Goal: Information Seeking & Learning: Understand process/instructions

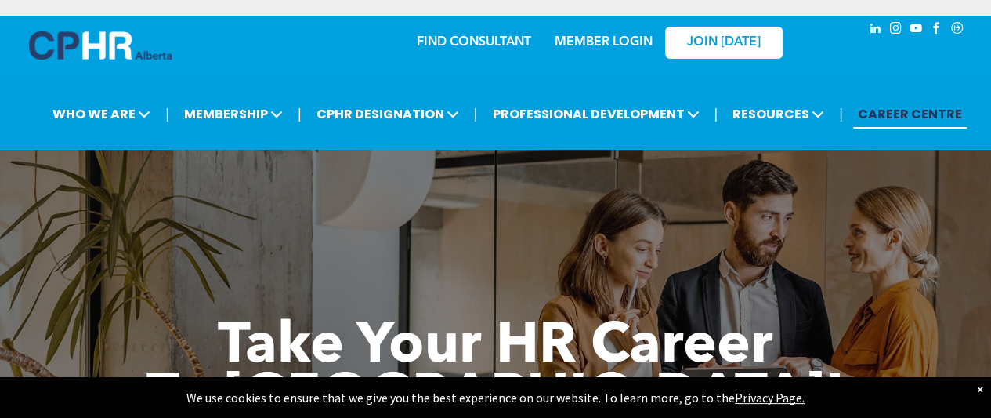
click at [983, 383] on div "×" at bounding box center [980, 389] width 6 height 16
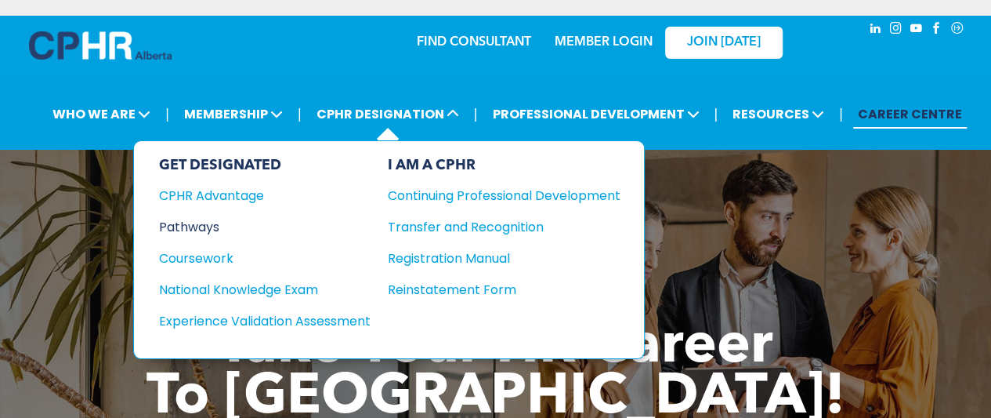
click at [207, 222] on div "Pathways" at bounding box center [254, 227] width 190 height 20
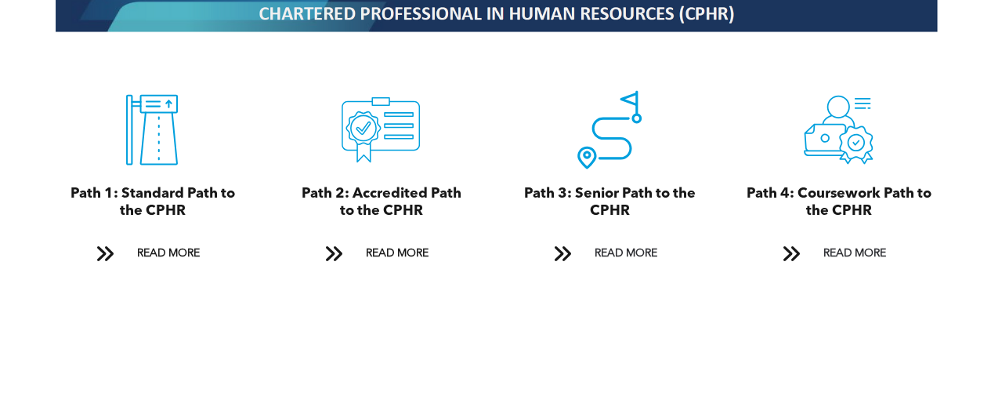
scroll to position [1741, 0]
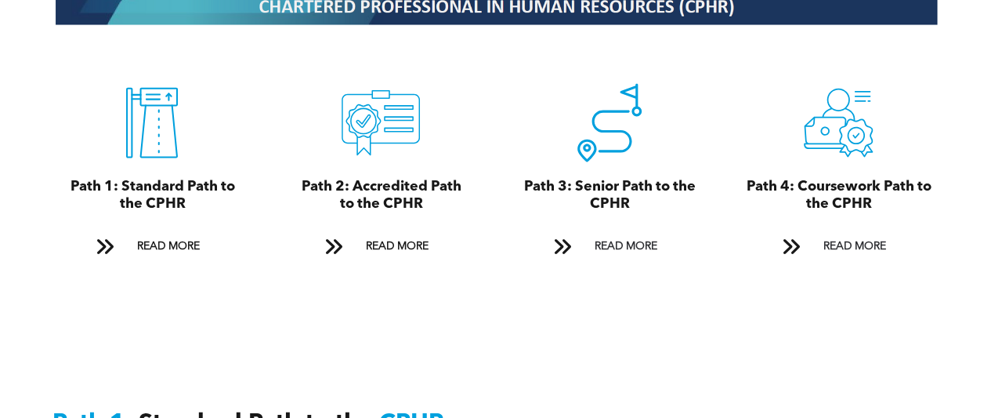
click at [172, 232] on span "READ MORE" at bounding box center [168, 246] width 74 height 29
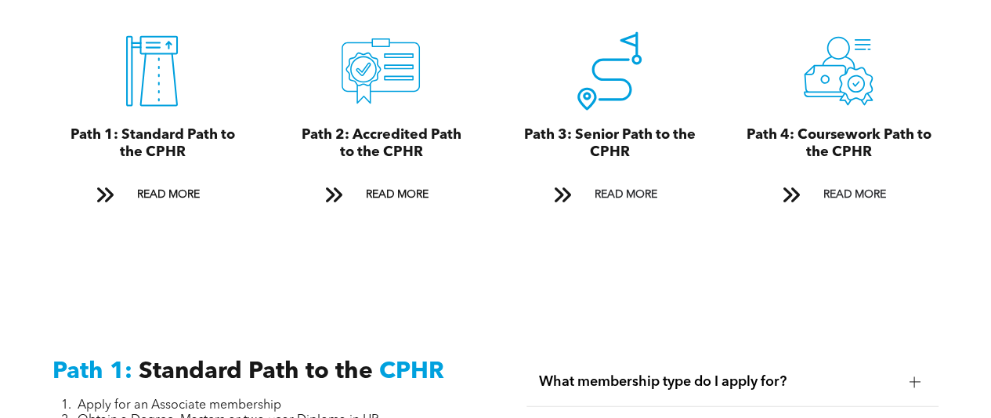
scroll to position [1785, 0]
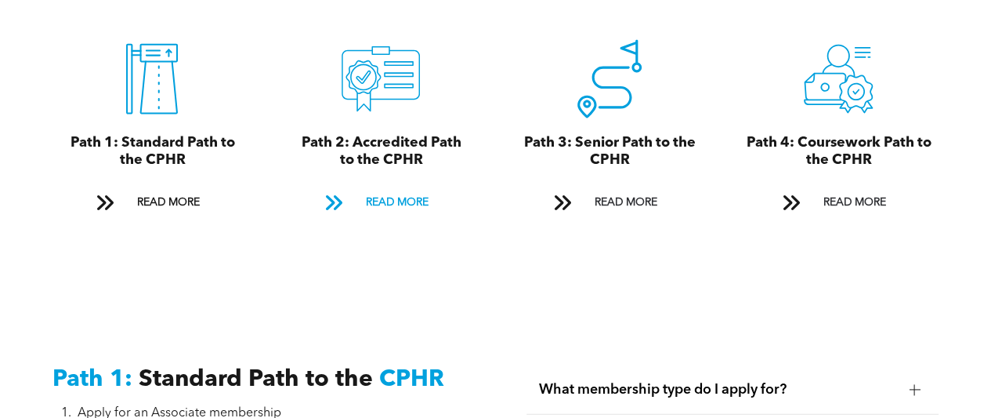
click at [392, 195] on span "READ MORE" at bounding box center [397, 202] width 74 height 29
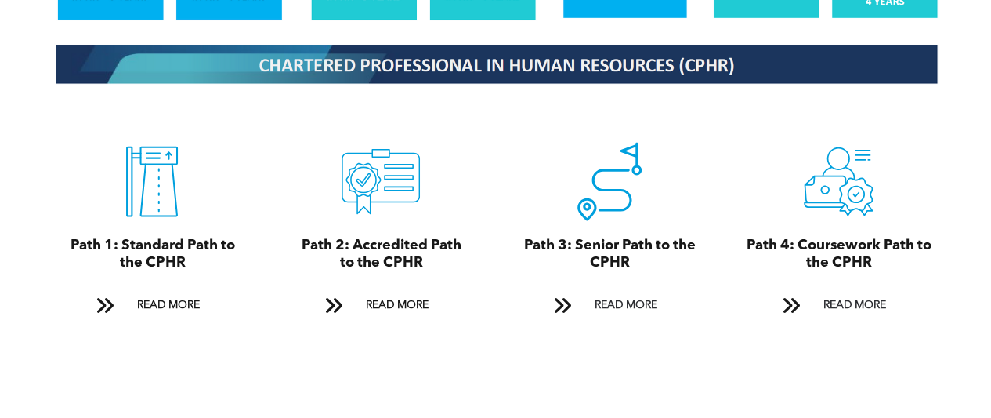
scroll to position [1680, 0]
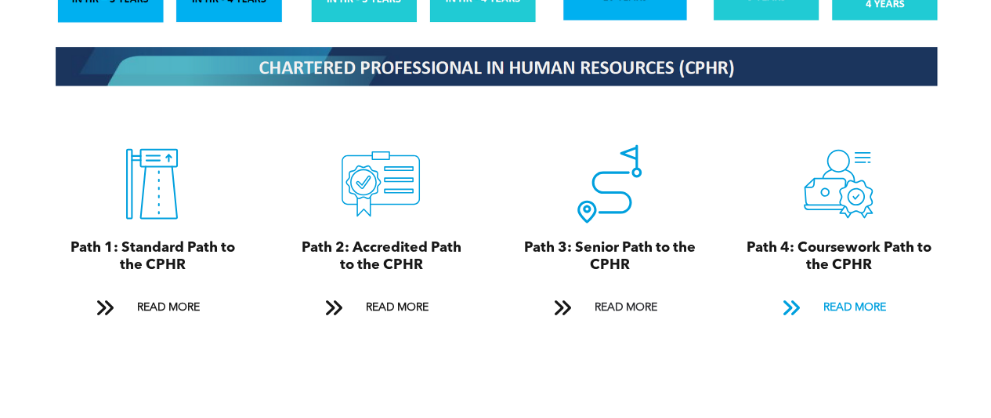
click at [861, 293] on span "READ MORE" at bounding box center [854, 307] width 74 height 29
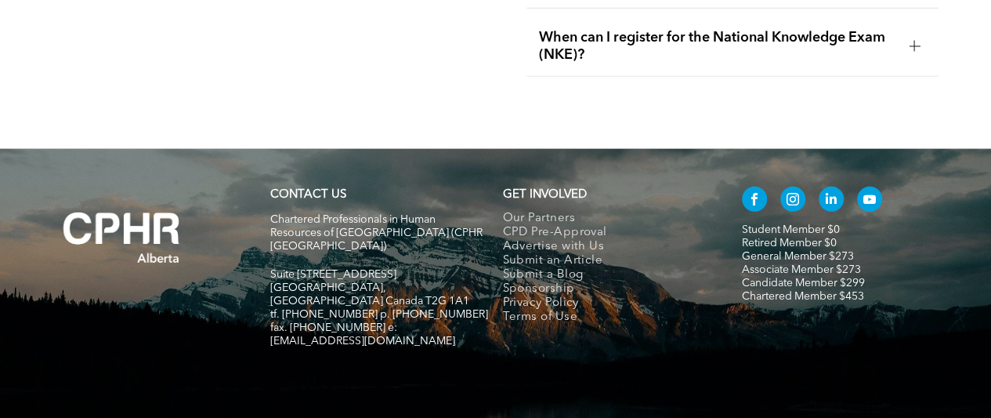
scroll to position [5251, 0]
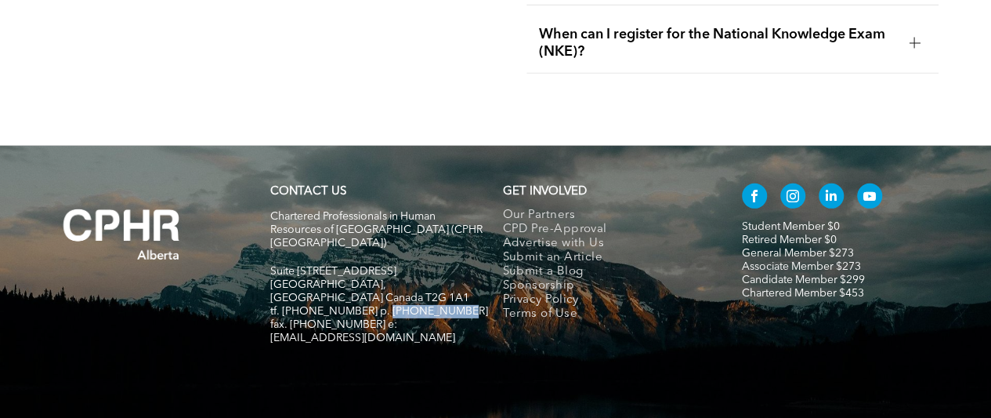
drag, startPoint x: 379, startPoint y: 254, endPoint x: 448, endPoint y: 265, distance: 69.8
click at [448, 305] on p "tf. [PHONE_NUMBER] p. [PHONE_NUMBER]" at bounding box center [379, 311] width 219 height 13
click at [459, 318] on h5 "fax. [PHONE_NUMBER] e:[EMAIL_ADDRESS][DOMAIN_NAME]" at bounding box center [379, 331] width 219 height 27
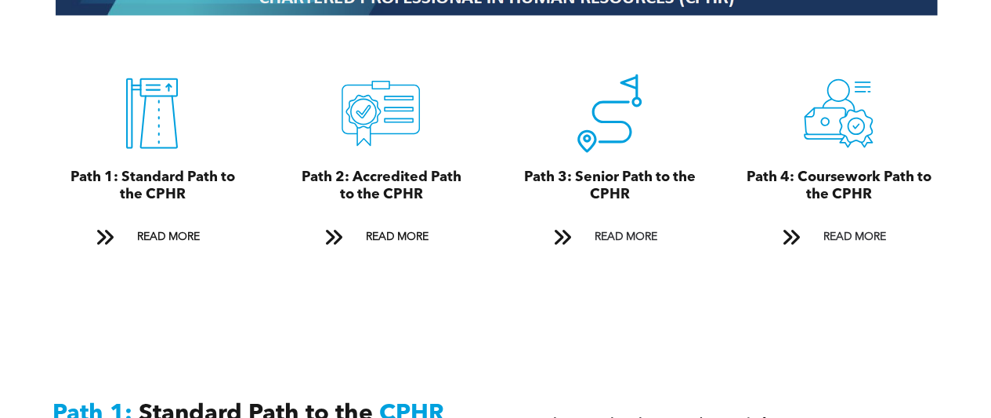
scroll to position [1751, 0]
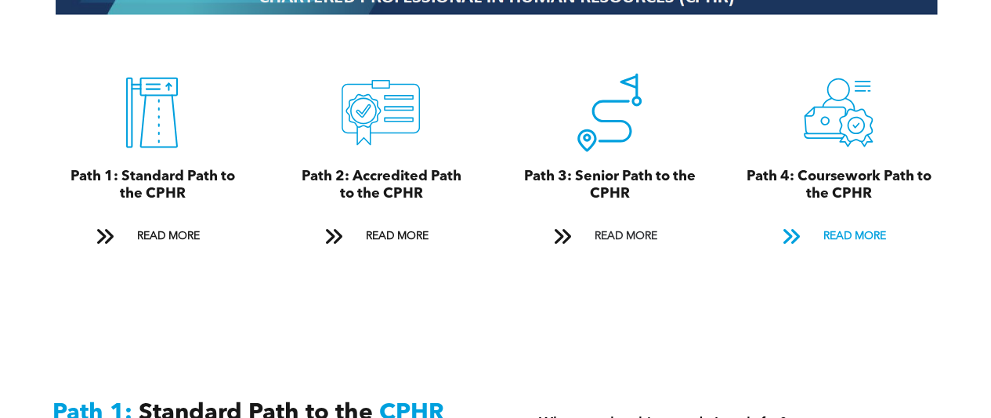
click at [828, 233] on span "READ MORE" at bounding box center [854, 236] width 74 height 29
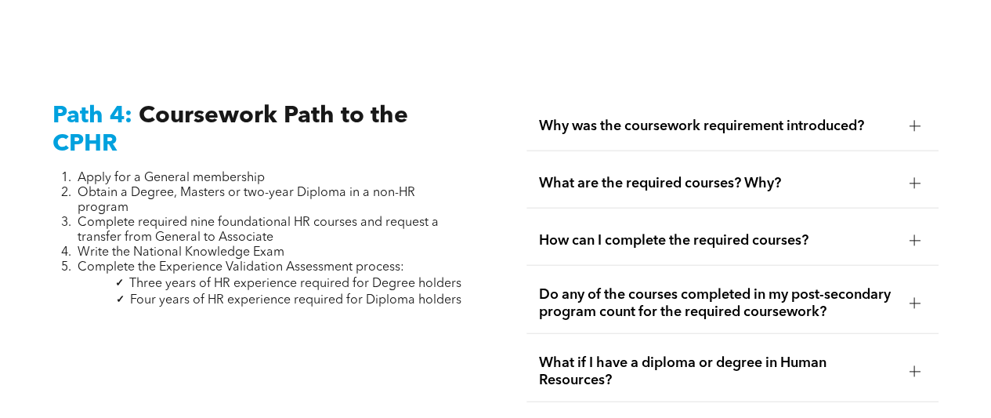
scroll to position [4727, 0]
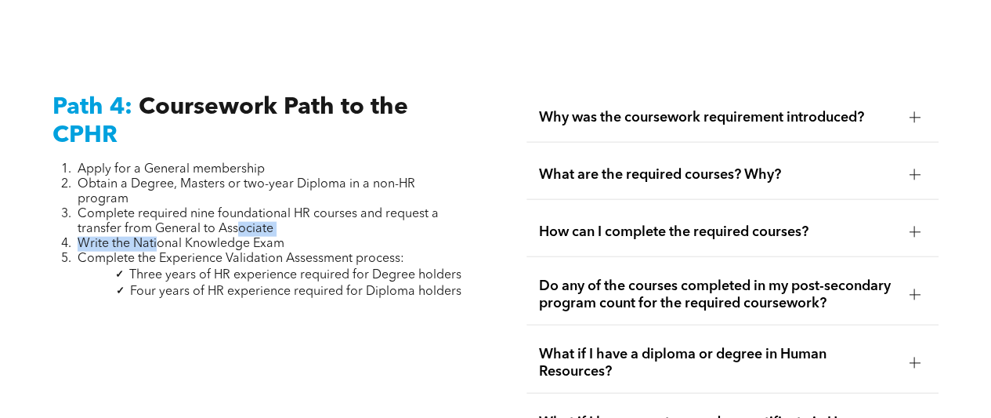
drag, startPoint x: 158, startPoint y: 222, endPoint x: 240, endPoint y: 214, distance: 81.9
click at [240, 214] on ol "Apply for a General membership Obtain a Degree, Masters or two-year Diploma in …" at bounding box center [256, 214] width 409 height 104
click at [163, 237] on span "Write the National Knowledge Exam" at bounding box center [181, 243] width 207 height 13
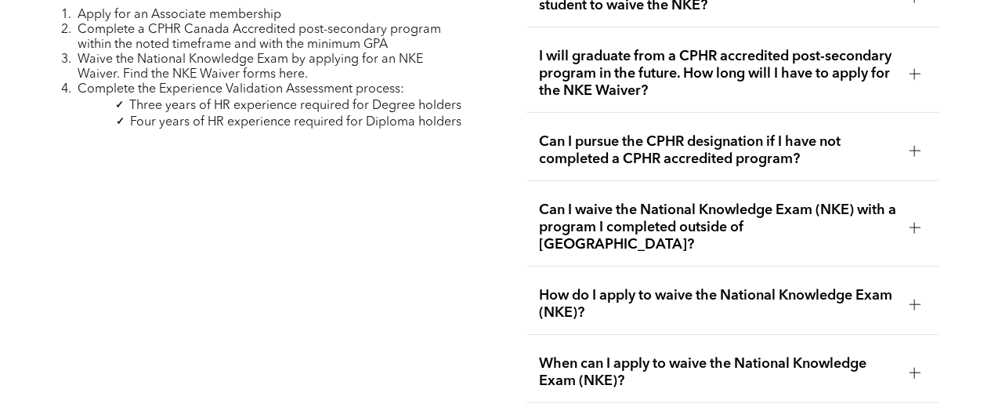
scroll to position [2570, 0]
click at [741, 209] on span "Can I waive the National Knowledge Exam (NKE) with a program I completed outsid…" at bounding box center [718, 227] width 358 height 52
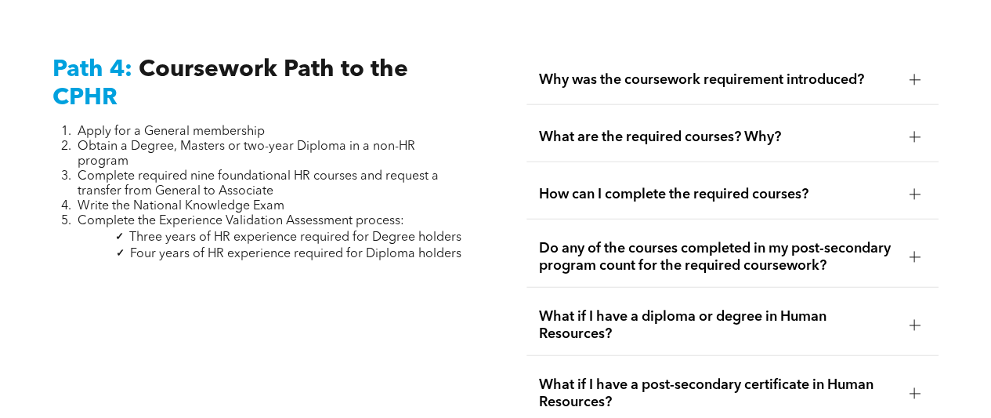
scroll to position [4834, 0]
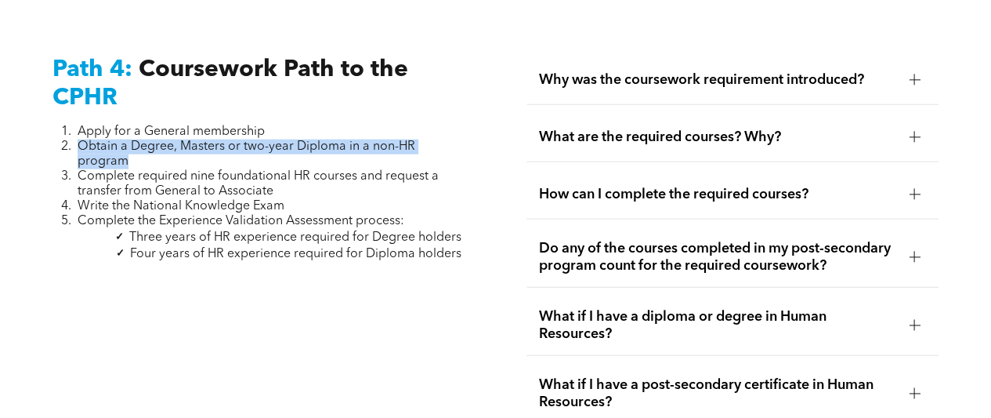
drag, startPoint x: 81, startPoint y: 129, endPoint x: 146, endPoint y: 147, distance: 66.5
click at [146, 147] on li "Obtain a Degree, Masters or two-year Diploma in a non-HR program" at bounding box center [270, 154] width 384 height 30
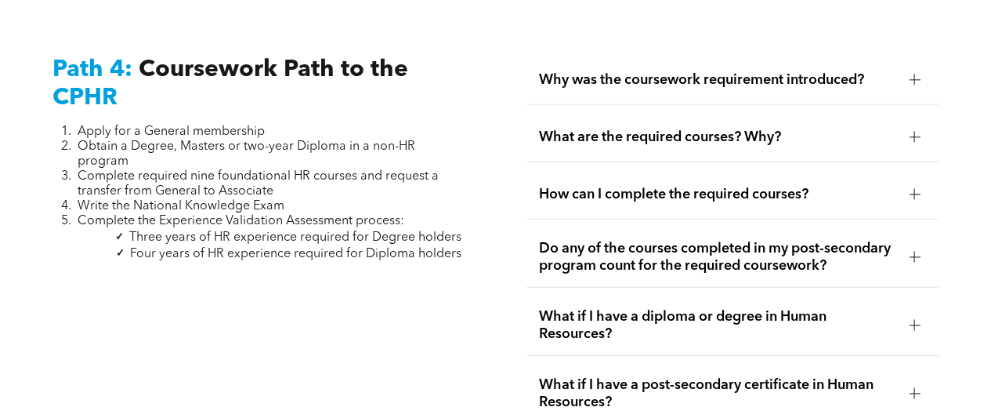
click at [85, 86] on span "CPHR" at bounding box center [84, 98] width 65 height 24
click at [135, 142] on li "Obtain a Degree, Masters or two-year Diploma in a non-HR program" at bounding box center [270, 154] width 384 height 30
click at [208, 170] on span "Complete required nine foundational HR courses and request a transfer from Gene…" at bounding box center [258, 183] width 361 height 27
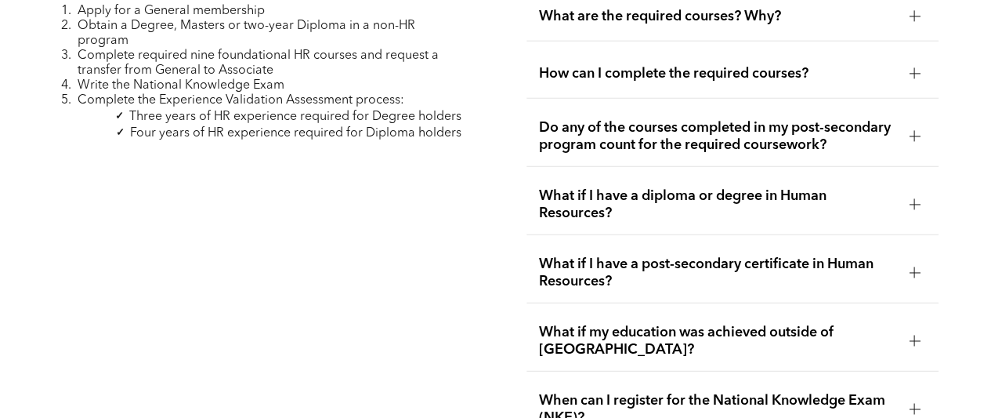
scroll to position [5023, 0]
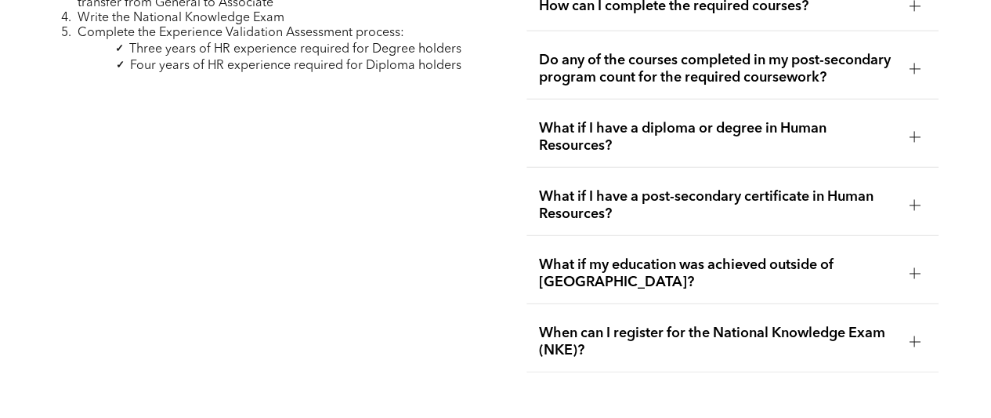
click at [669, 264] on span "What if my education was achieved outside of Canada?" at bounding box center [718, 273] width 358 height 34
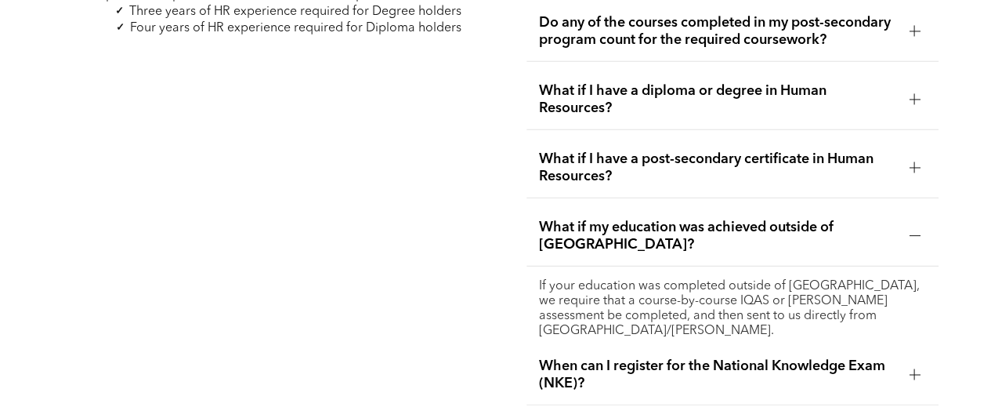
scroll to position [5030, 0]
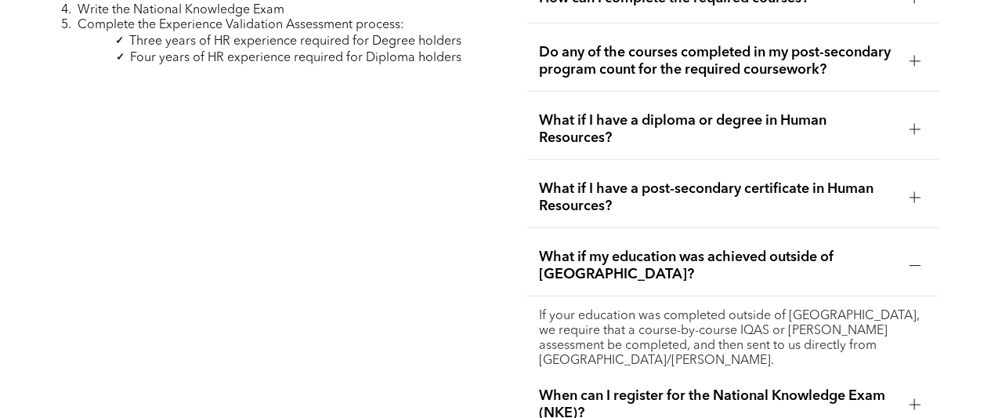
click at [905, 254] on div at bounding box center [915, 266] width 24 height 24
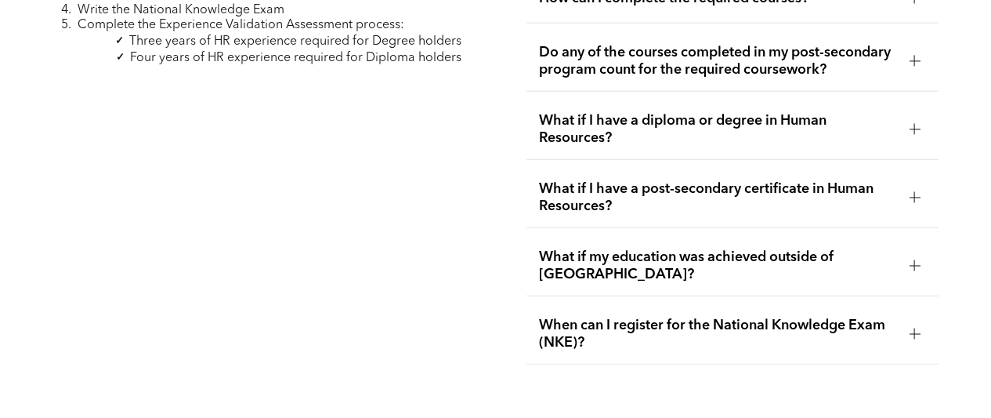
click at [894, 248] on span "What if my education was achieved outside of Canada?" at bounding box center [718, 265] width 358 height 34
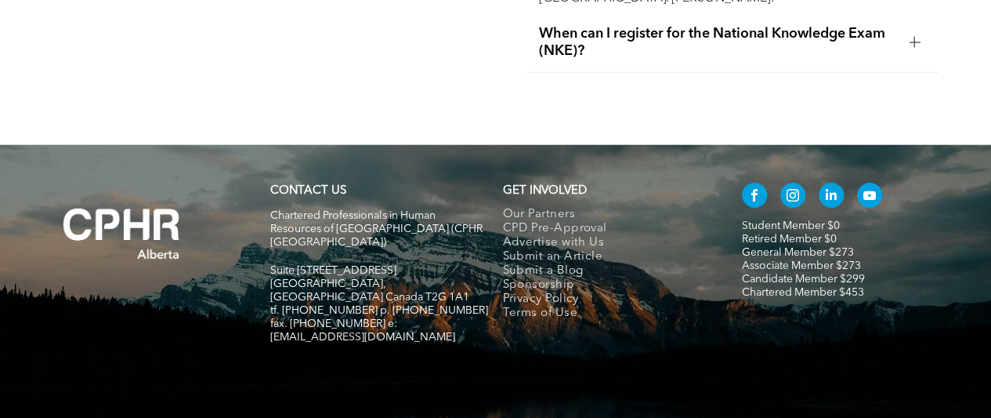
scroll to position [5392, 0]
drag, startPoint x: 376, startPoint y: 261, endPoint x: 498, endPoint y: 256, distance: 121.5
click at [498, 256] on div "CONTACT US Chartered Professionals in Human Resources of Alberta (CPHR Alberta)…" at bounding box center [495, 271] width 928 height 190
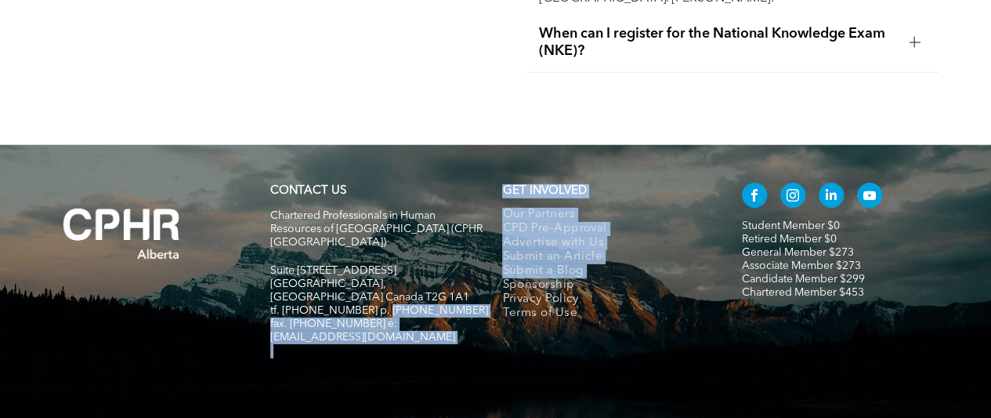
copy div "403-209-2420 fax. 403-209-2401 e:info@cphrab.ca GET INVOLVED Our Partners CPD P…"
click at [464, 317] on h5 "fax. [PHONE_NUMBER] e:[EMAIL_ADDRESS][DOMAIN_NAME]" at bounding box center [379, 330] width 219 height 27
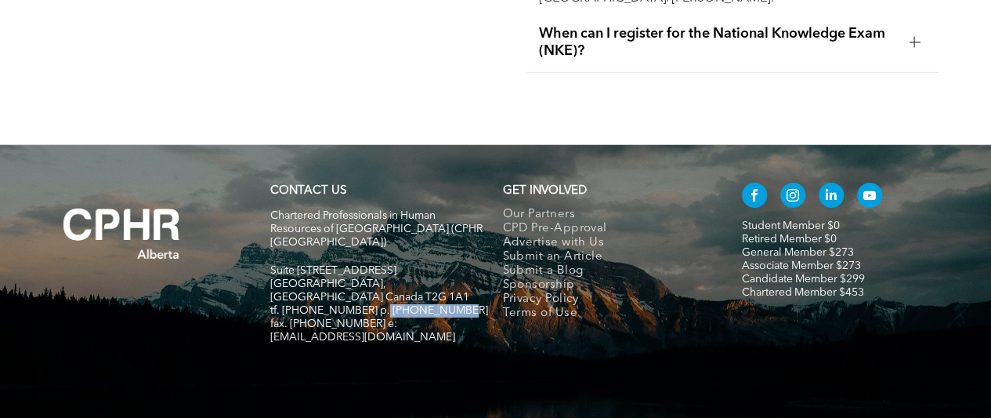
drag, startPoint x: 376, startPoint y: 257, endPoint x: 459, endPoint y: 253, distance: 83.1
click at [459, 253] on div "Chartered Professionals in Human Resources of Alberta (CPHR Alberta) Suite 320,…" at bounding box center [379, 284] width 219 height 152
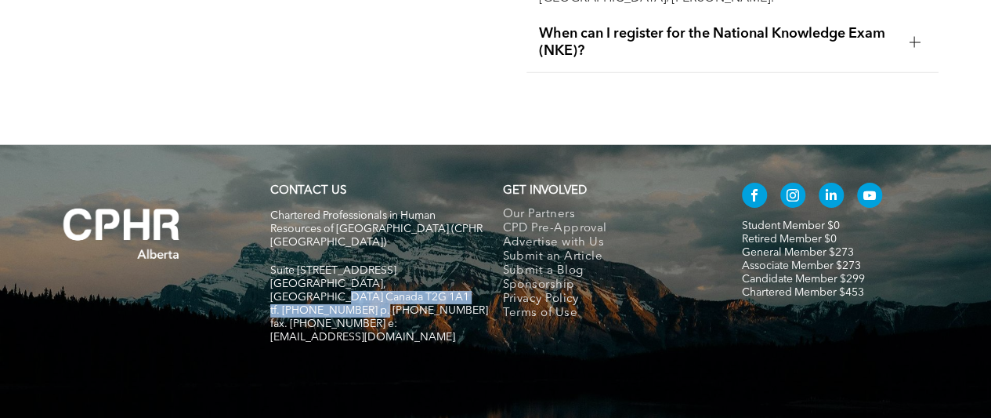
copy div "tf. 1-800-668-6125 p."
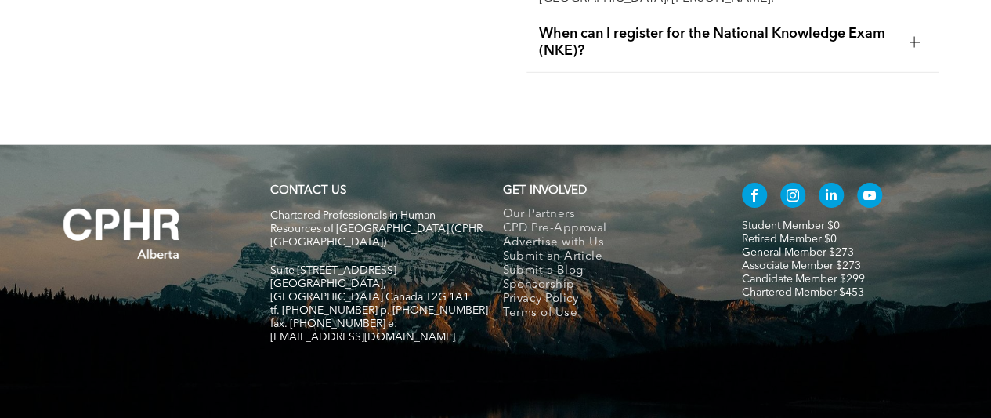
click at [416, 303] on div "CONTACT US Chartered Professionals in Human Resources of Alberta (CPHR Alberta)…" at bounding box center [495, 283] width 991 height 276
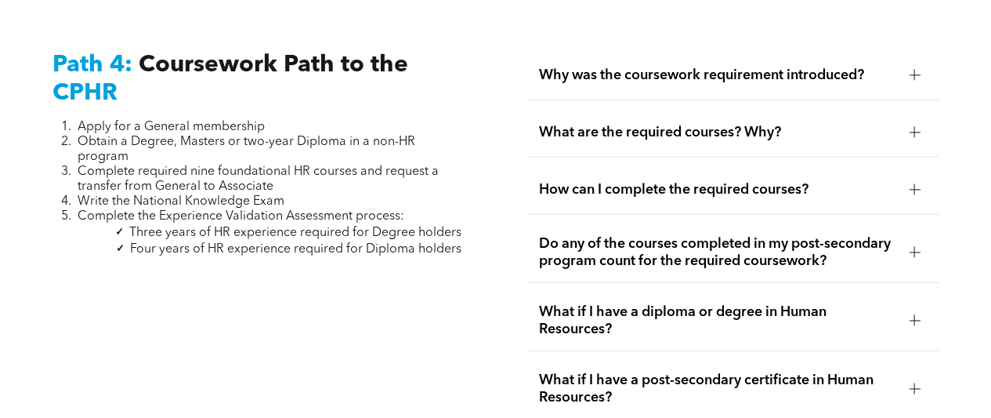
scroll to position [4847, 0]
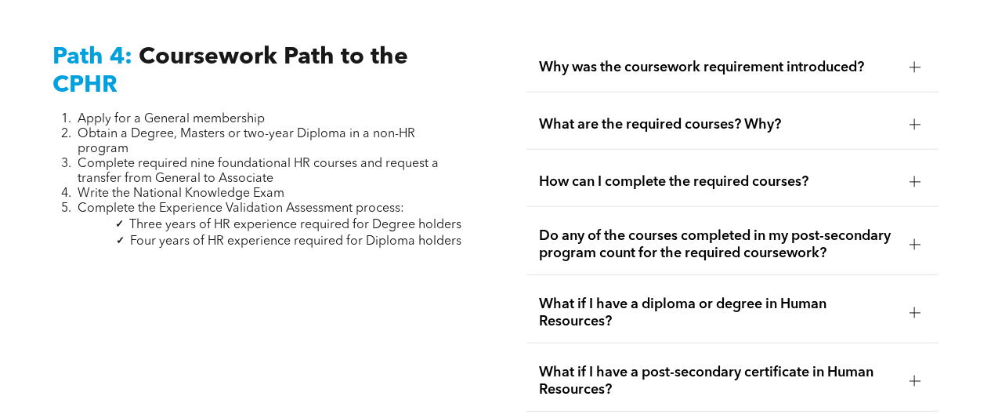
click at [17, 24] on div "Path 4: Coursework Path to the CPHR Apply for a General membership Obtain a Deg…" at bounding box center [495, 330] width 991 height 719
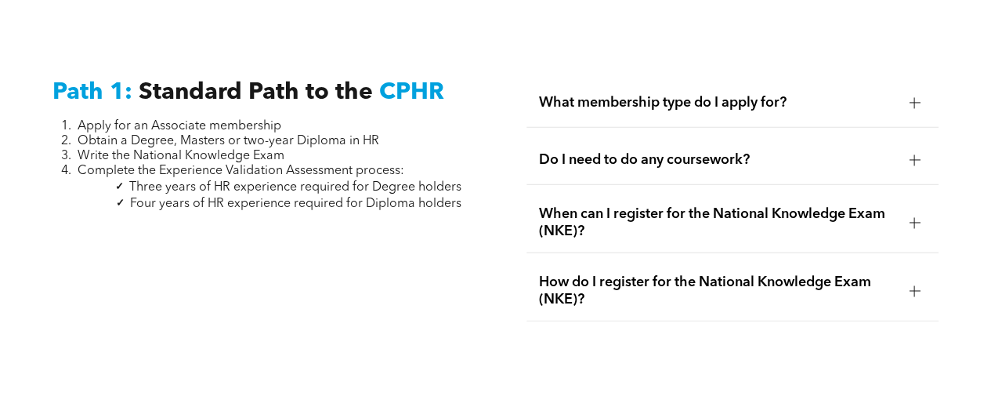
scroll to position [2073, 0]
